Goal: Obtain resource: Download file/media

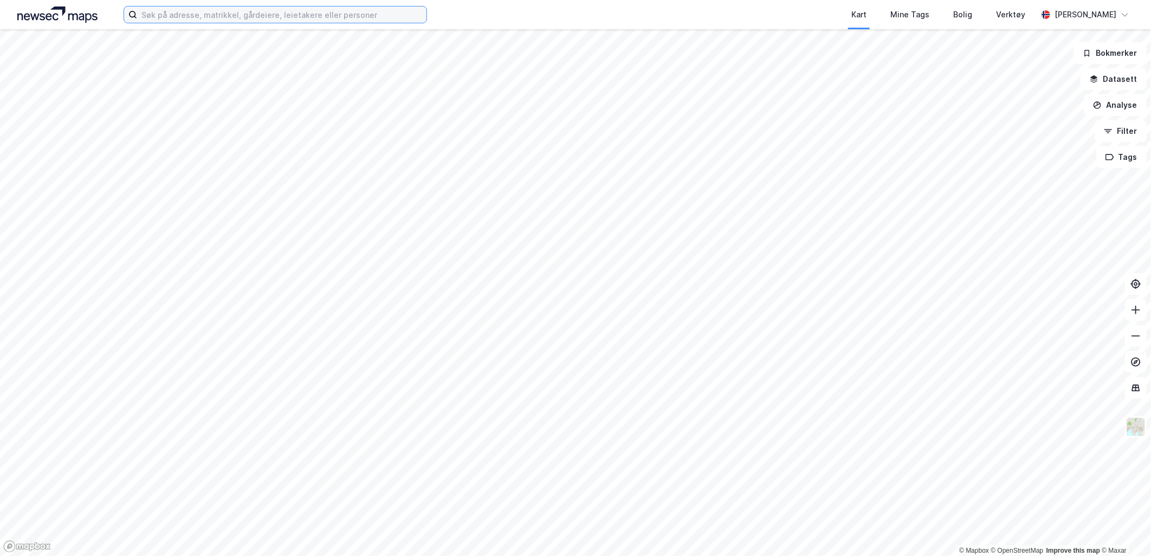
click at [337, 14] on input at bounding box center [281, 15] width 289 height 16
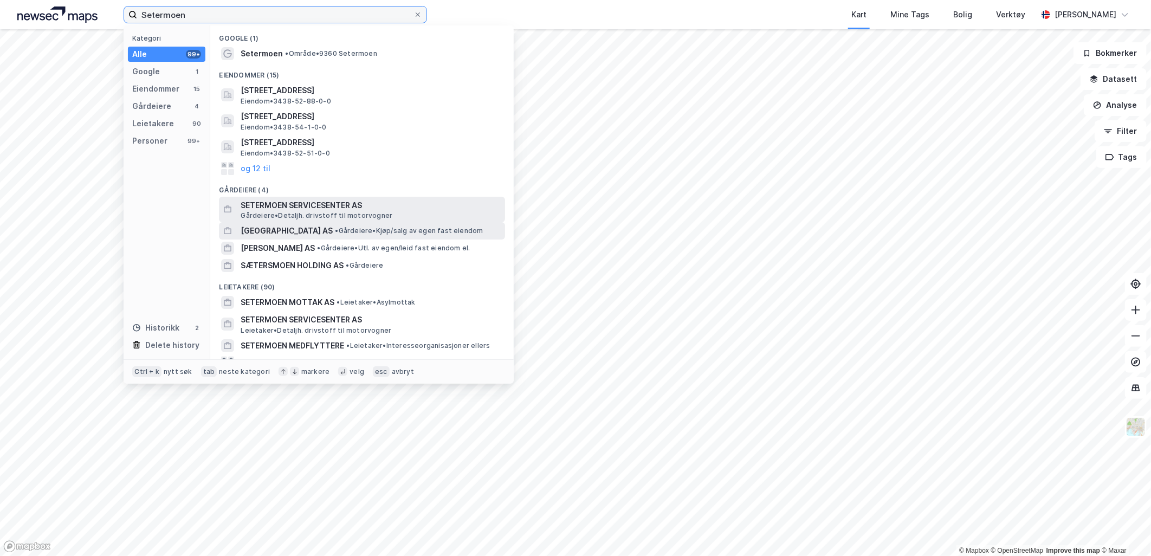
type input "Setermoen"
click at [333, 228] on span "[GEOGRAPHIC_DATA] AS" at bounding box center [287, 230] width 92 height 13
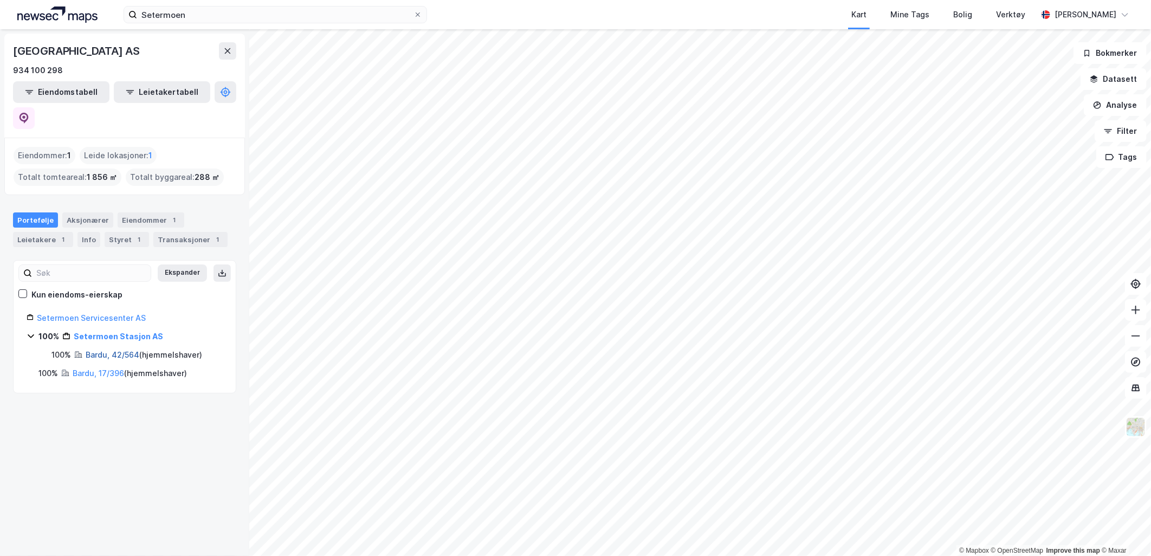
click at [120, 350] on link "Bardu, 42/564" at bounding box center [113, 354] width 54 height 9
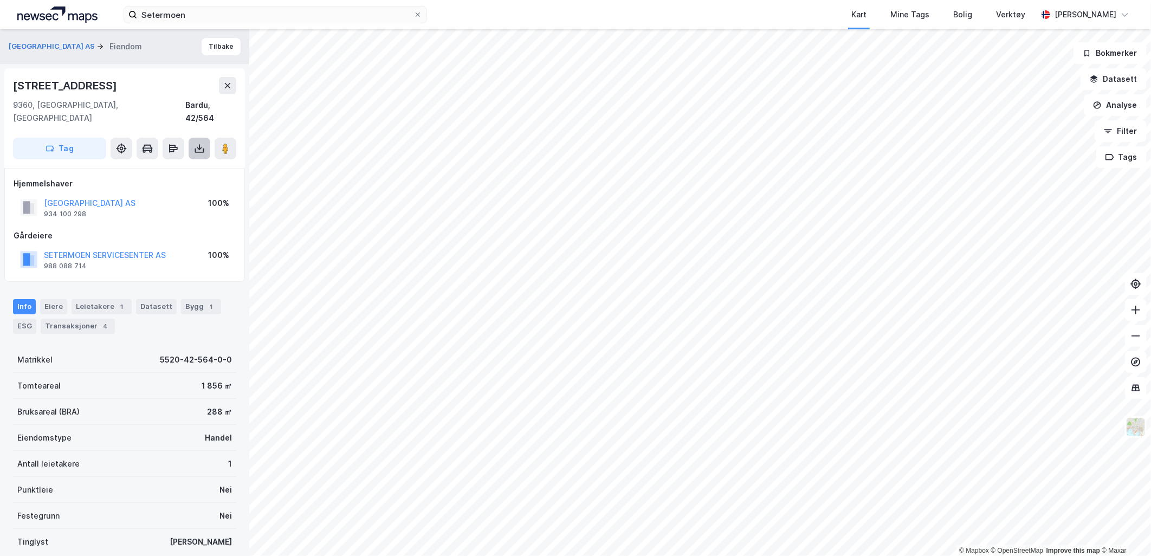
click at [196, 144] on button at bounding box center [200, 149] width 22 height 22
click at [145, 166] on div "Last ned grunnbok" at bounding box center [145, 170] width 63 height 9
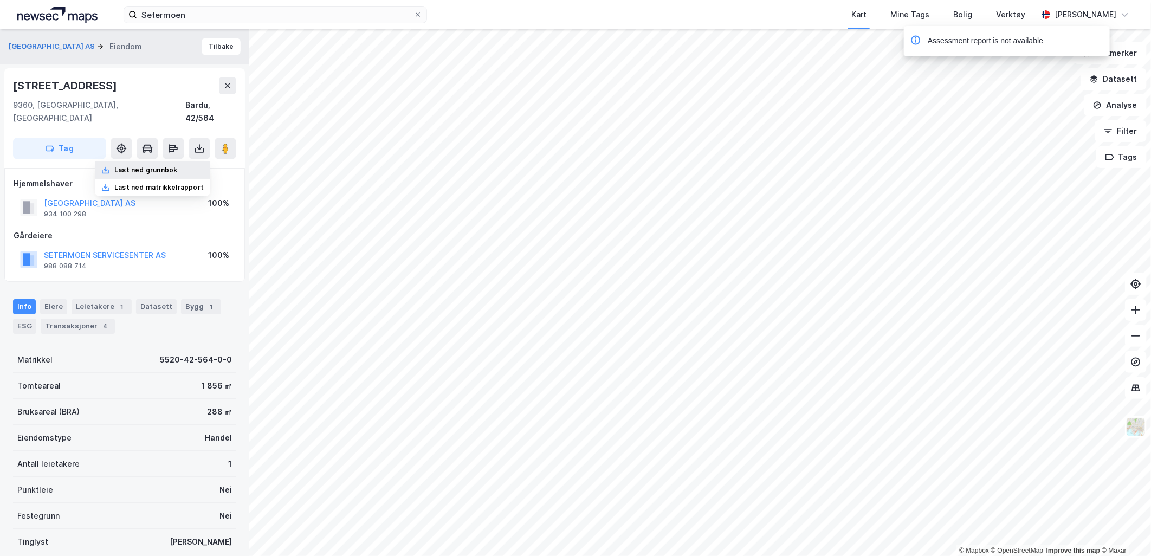
click at [152, 166] on div "Last ned grunnbok" at bounding box center [145, 170] width 63 height 9
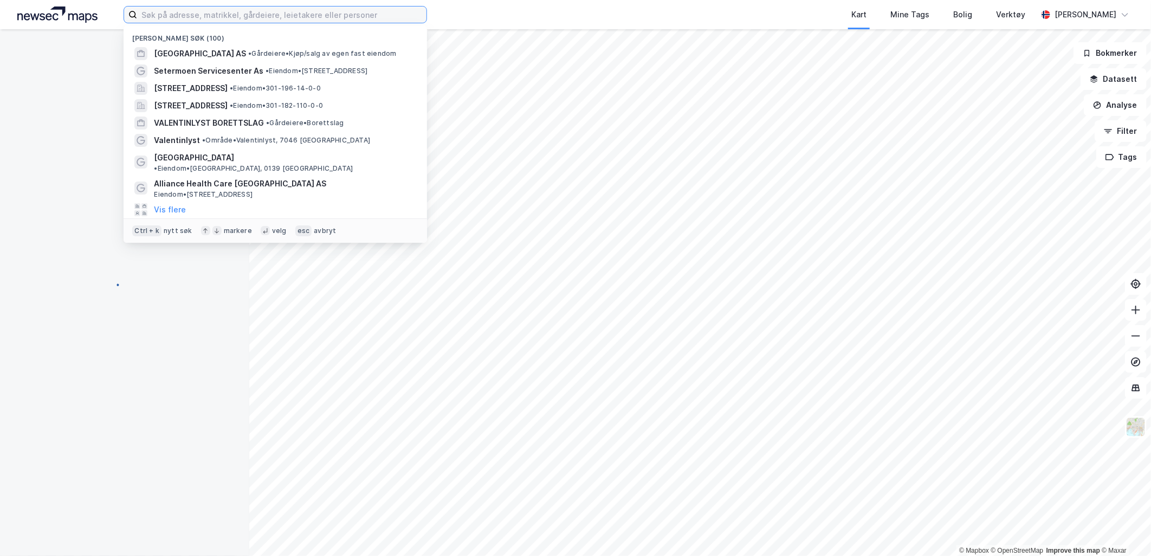
click at [273, 11] on input at bounding box center [281, 15] width 289 height 16
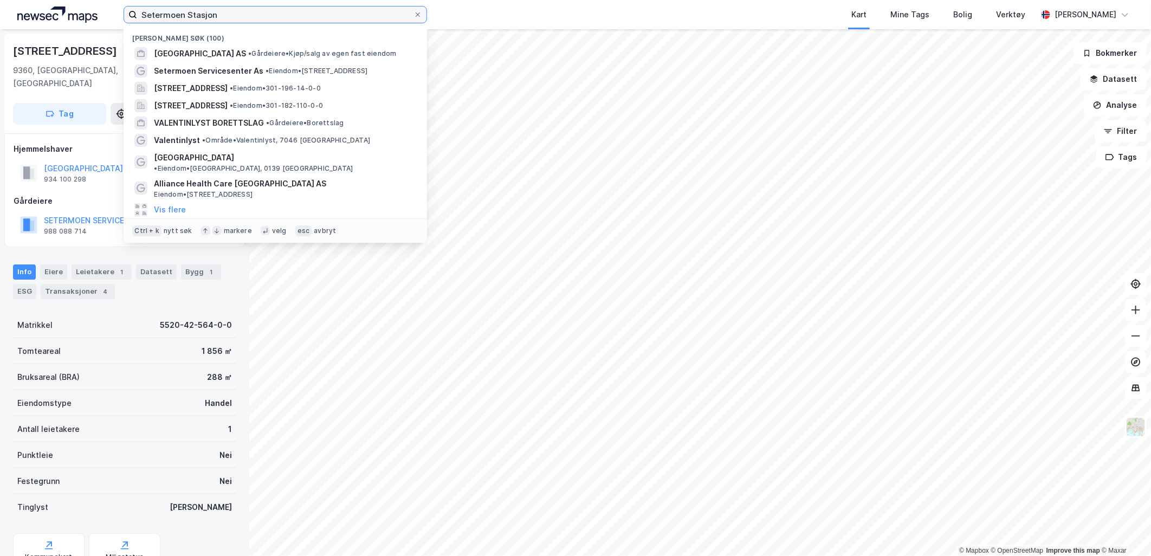
type input "Setermoen Stasjon"
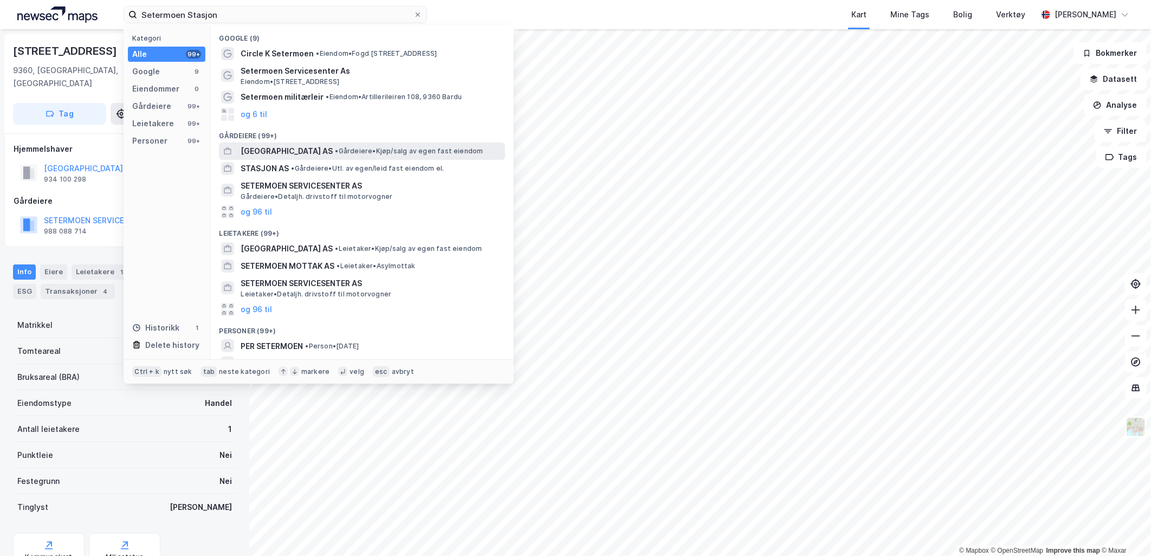
click at [326, 150] on span "[GEOGRAPHIC_DATA] AS" at bounding box center [287, 151] width 92 height 13
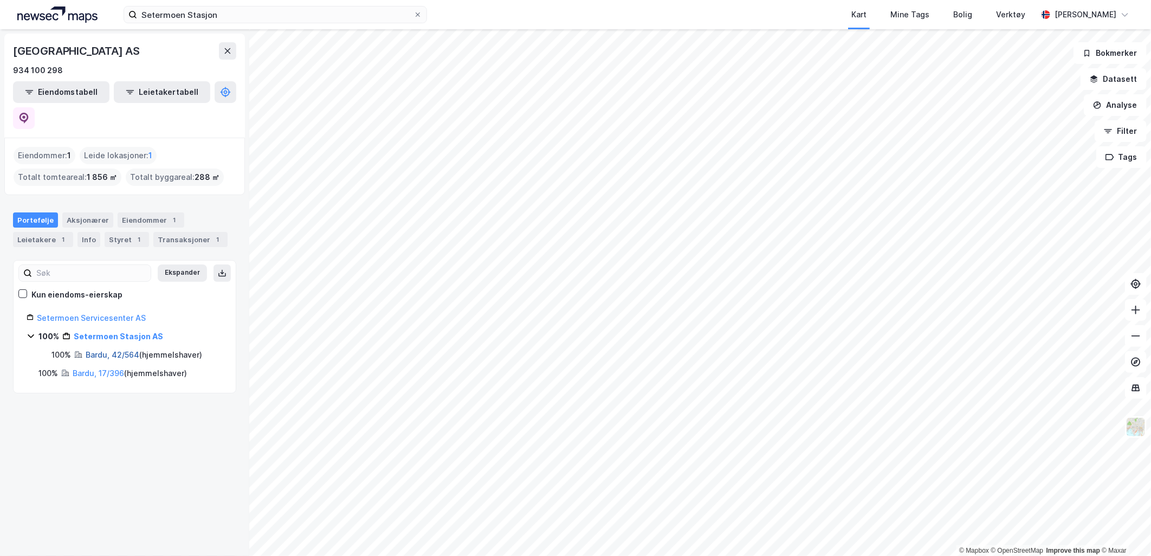
click at [112, 350] on link "Bardu, 42/564" at bounding box center [113, 354] width 54 height 9
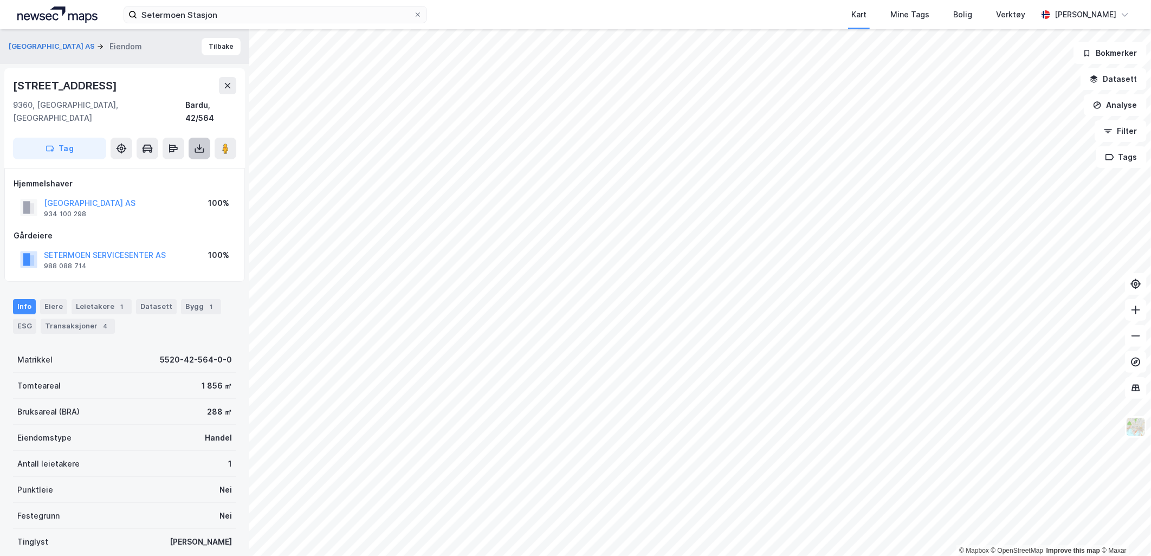
click at [206, 141] on button at bounding box center [200, 149] width 22 height 22
click at [156, 166] on div "Last ned grunnbok" at bounding box center [145, 170] width 63 height 9
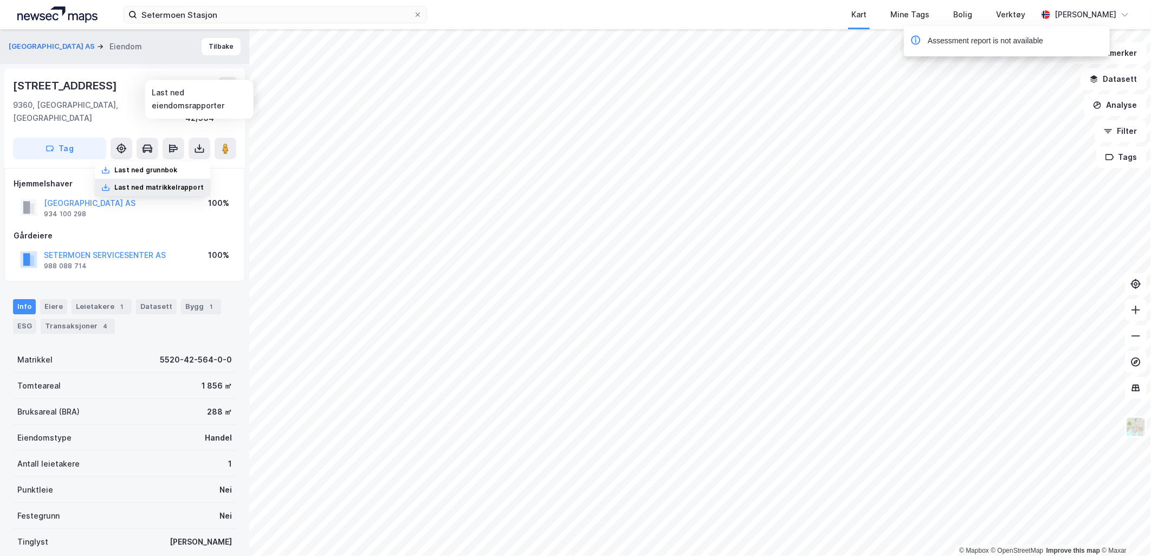
click at [152, 183] on div "Last ned matrikkelrapport" at bounding box center [158, 187] width 89 height 9
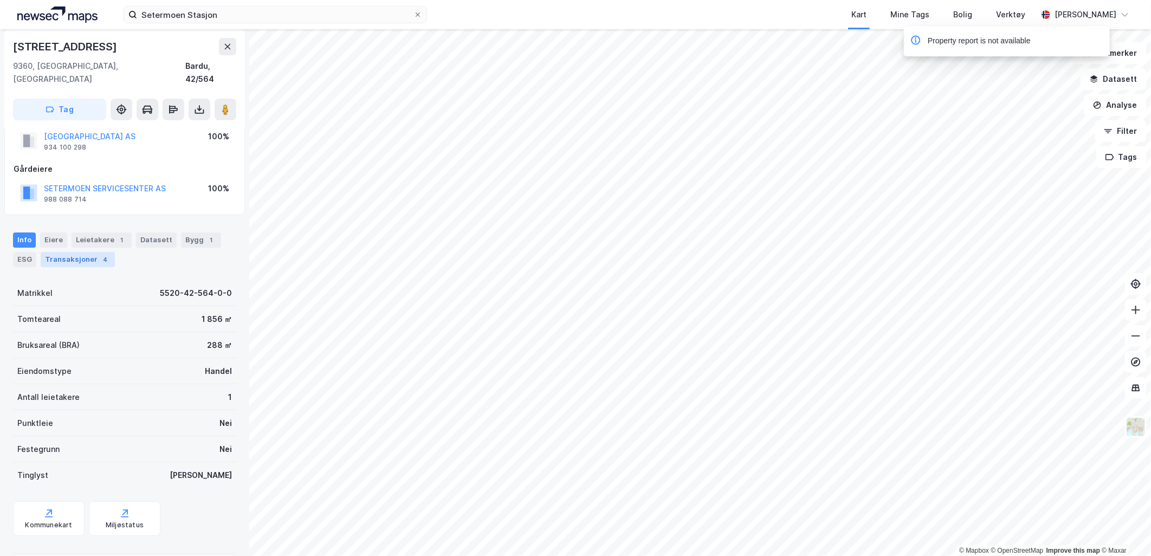
scroll to position [68, 0]
click at [62, 251] on div "Transaksjoner 4" at bounding box center [78, 258] width 74 height 15
